Goal: Information Seeking & Learning: Find specific fact

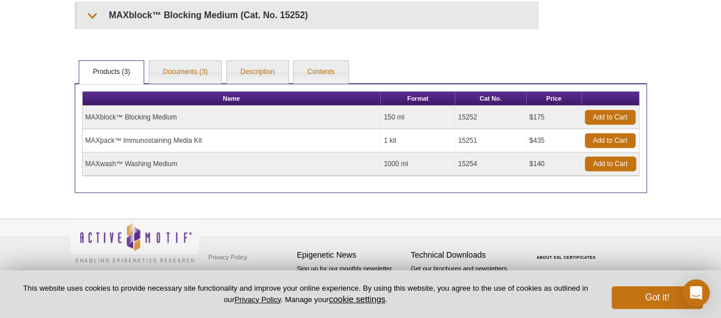
scroll to position [208, 0]
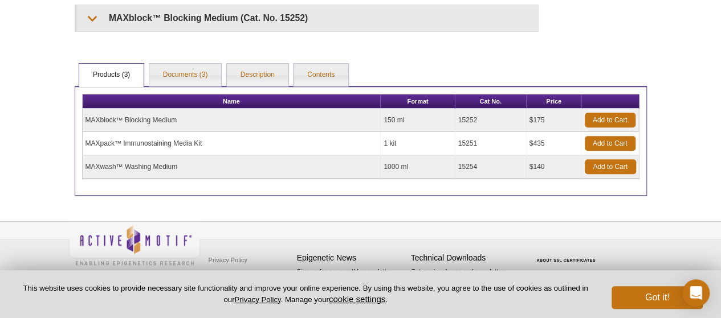
drag, startPoint x: 183, startPoint y: 116, endPoint x: 72, endPoint y: 118, distance: 111.7
click at [72, 118] on div "AVAILABLE PRODUCTS MAXbind™ Staining Medium MAXwash™ Washing Medium Available P…" at bounding box center [360, 38] width 583 height 316
copy div "Name Format Cat No. Price MAXblock™ Blocking Medium"
click at [186, 132] on td "MAXpack™ Immunostaining Media Kit" at bounding box center [232, 143] width 299 height 23
drag, startPoint x: 186, startPoint y: 122, endPoint x: 87, endPoint y: 117, distance: 99.3
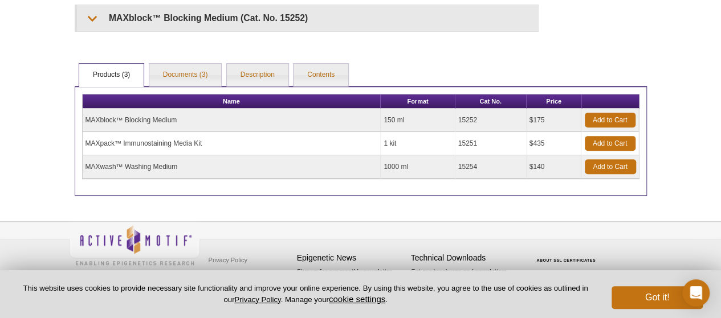
click at [87, 117] on td "MAXblock™ Blocking Medium" at bounding box center [232, 120] width 299 height 23
copy td "MAXblock™ Blocking Medium"
drag, startPoint x: 499, startPoint y: 118, endPoint x: 445, endPoint y: 118, distance: 53.5
click at [445, 118] on tr "MAXblock™ Blocking Medium 150 ml 15252 $175 Add to Cart" at bounding box center [361, 120] width 556 height 23
copy tr "15252"
